Goal: Navigation & Orientation: Find specific page/section

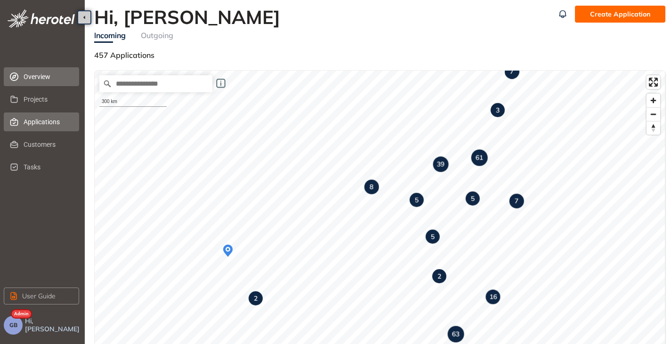
click at [31, 120] on span "Applications" at bounding box center [48, 122] width 48 height 19
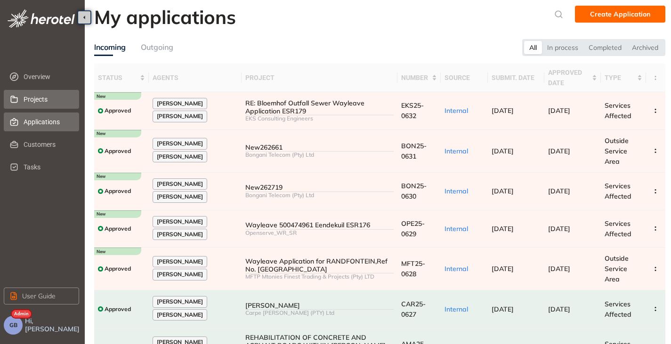
click at [37, 95] on span "Projects" at bounding box center [48, 99] width 48 height 19
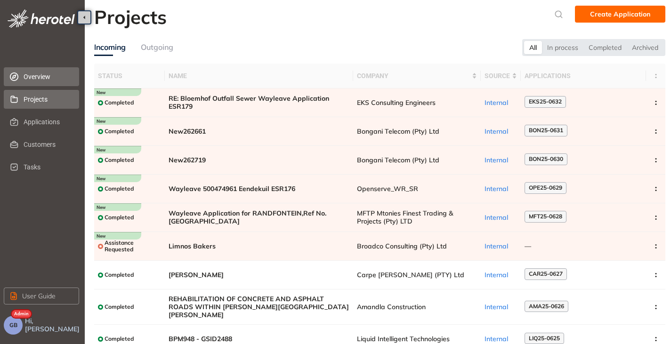
click at [37, 78] on span "Overview" at bounding box center [48, 76] width 48 height 19
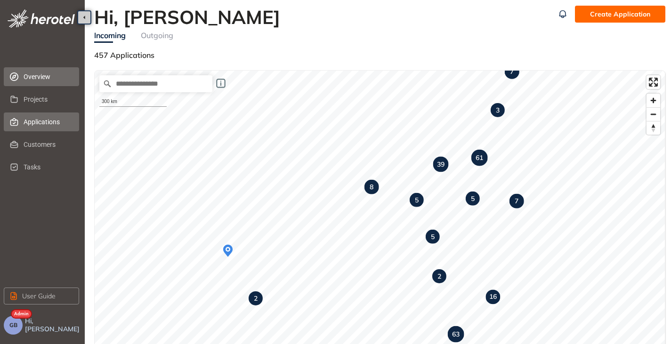
click at [28, 115] on span "Applications" at bounding box center [48, 122] width 48 height 19
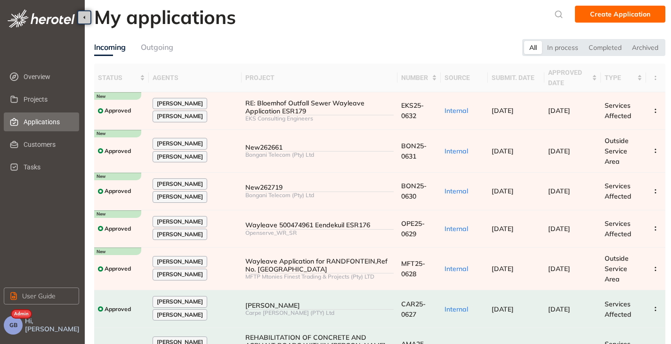
click at [7, 324] on button "GB" at bounding box center [13, 325] width 19 height 19
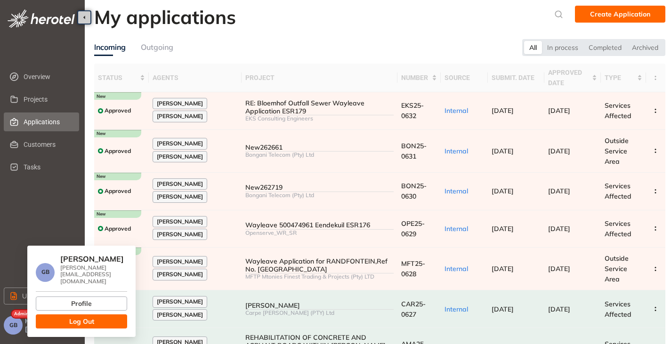
click at [59, 321] on button "Log Out" at bounding box center [81, 322] width 91 height 14
